Goal: Task Accomplishment & Management: Use online tool/utility

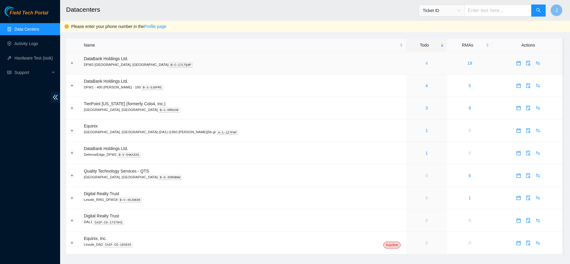
click at [425, 63] on link "4" at bounding box center [426, 63] width 2 height 5
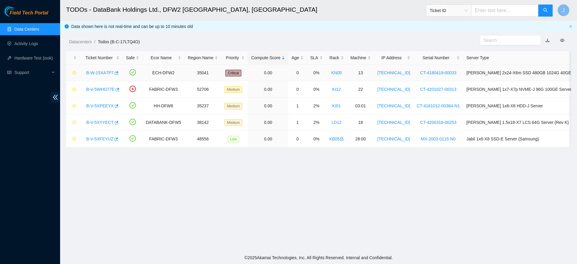
click at [105, 74] on link "B-W-15XA7P7" at bounding box center [99, 72] width 27 height 5
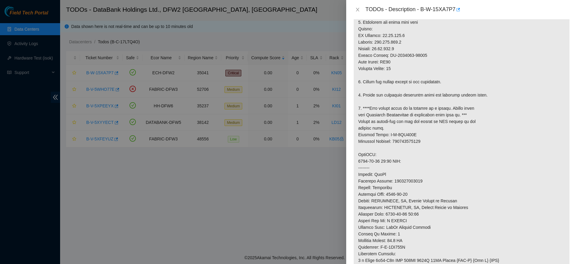
scroll to position [129, 0]
click at [360, 9] on button "Close" at bounding box center [357, 10] width 8 height 6
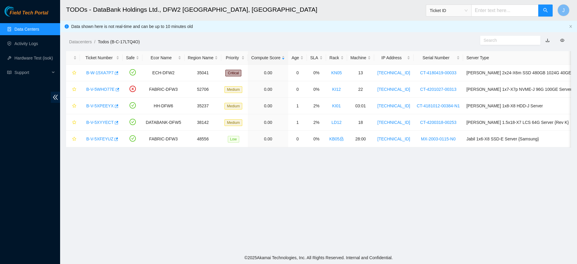
scroll to position [144, 0]
click at [93, 73] on link "B-W-15XA7P7" at bounding box center [99, 72] width 27 height 5
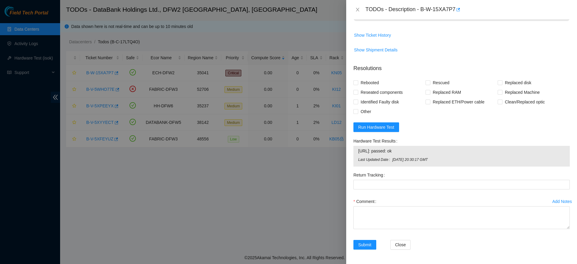
scroll to position [485, 0]
click at [384, 130] on span "Run Hardware Test" at bounding box center [376, 127] width 36 height 7
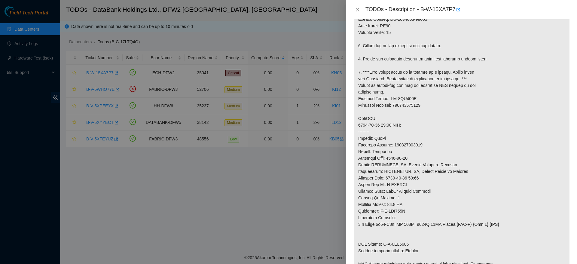
scroll to position [0, 0]
